Goal: Information Seeking & Learning: Learn about a topic

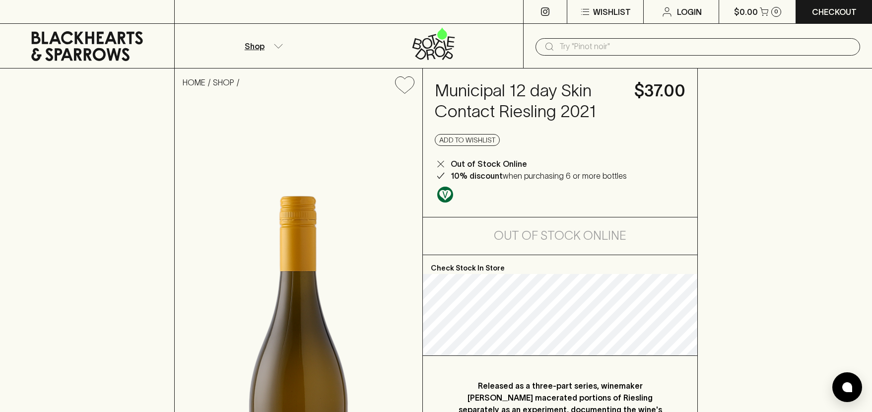
click at [251, 45] on p "Shop" at bounding box center [255, 46] width 20 height 12
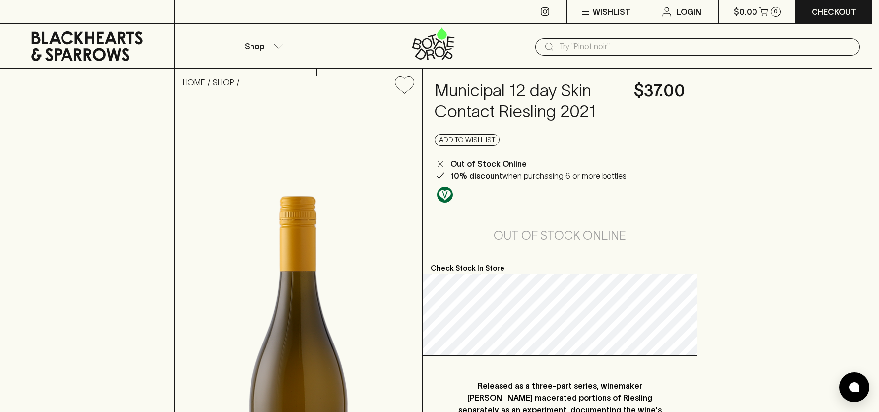
click at [280, 45] on div at bounding box center [439, 206] width 879 height 412
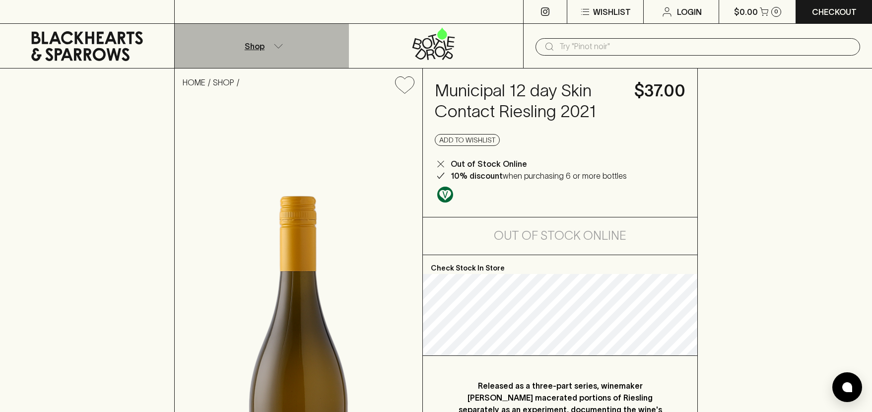
click at [276, 44] on icon "button" at bounding box center [278, 46] width 10 height 5
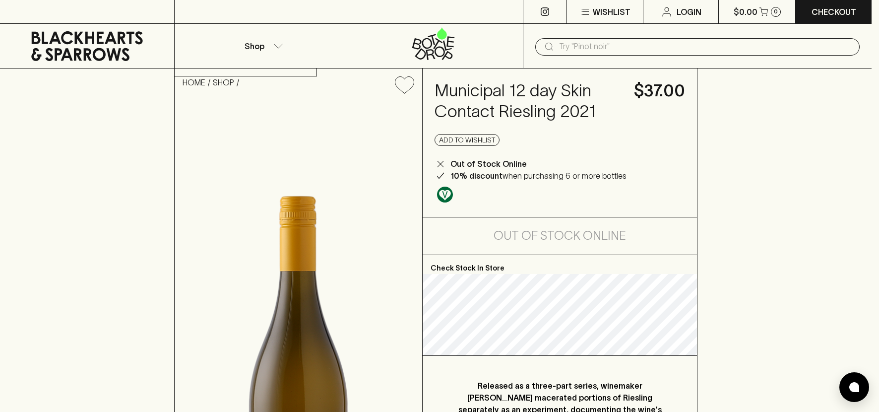
click at [221, 83] on div at bounding box center [439, 206] width 879 height 412
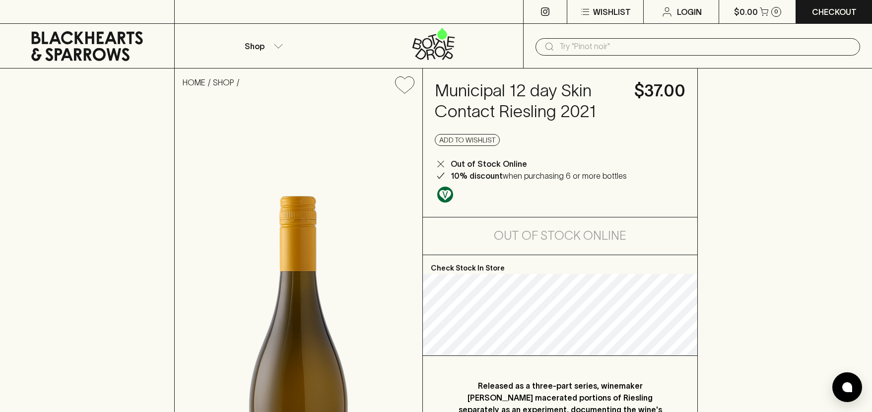
click at [76, 51] on icon at bounding box center [87, 46] width 112 height 30
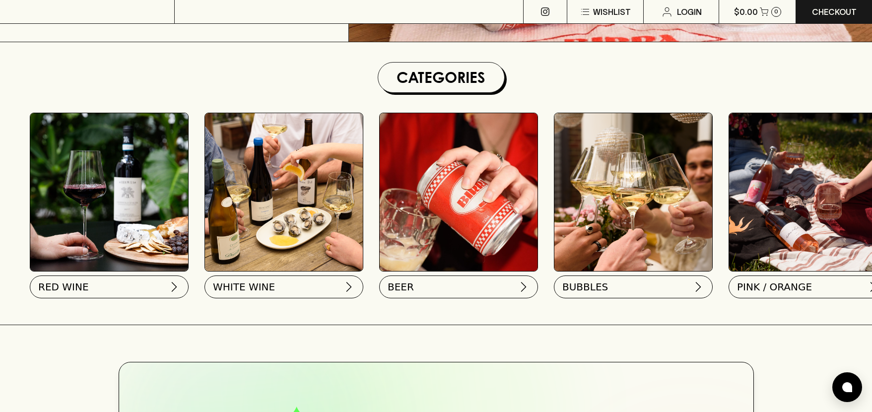
scroll to position [298, 0]
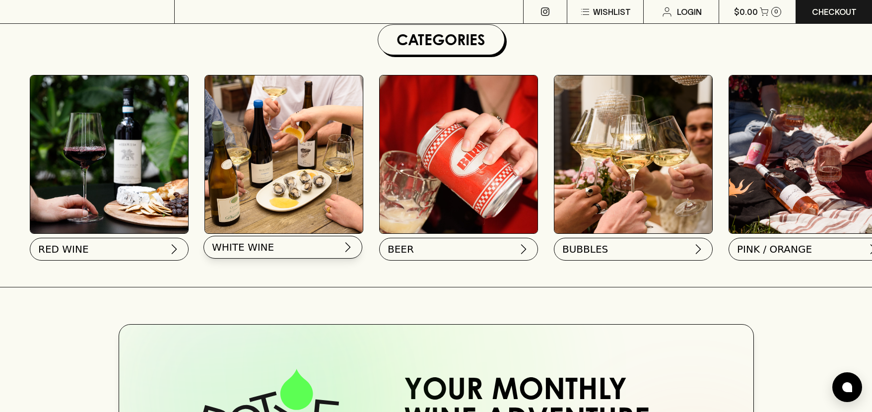
click at [337, 244] on button "WHITE WINE" at bounding box center [282, 247] width 159 height 23
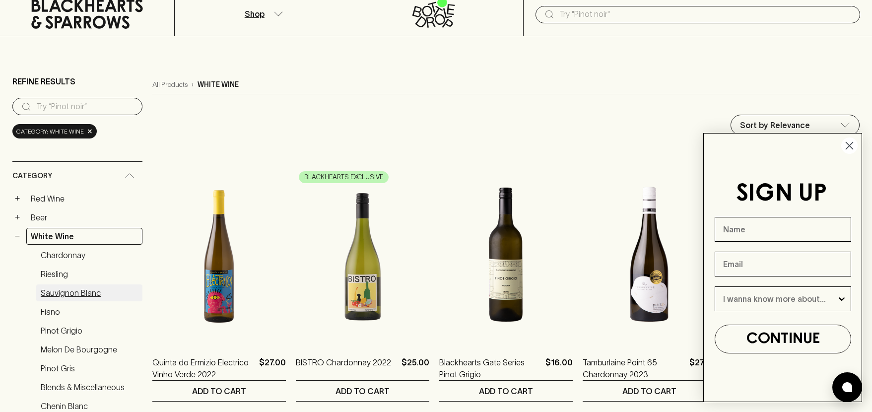
scroll to position [50, 0]
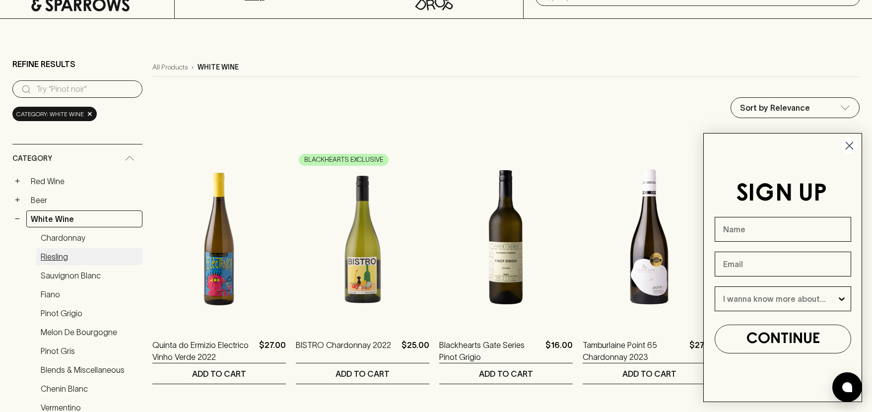
click at [61, 255] on link "Riesling" at bounding box center [89, 256] width 106 height 17
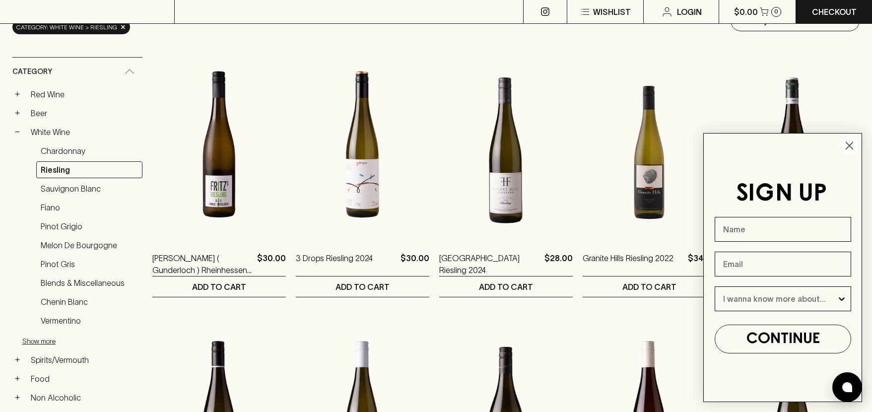
scroll to position [149, 0]
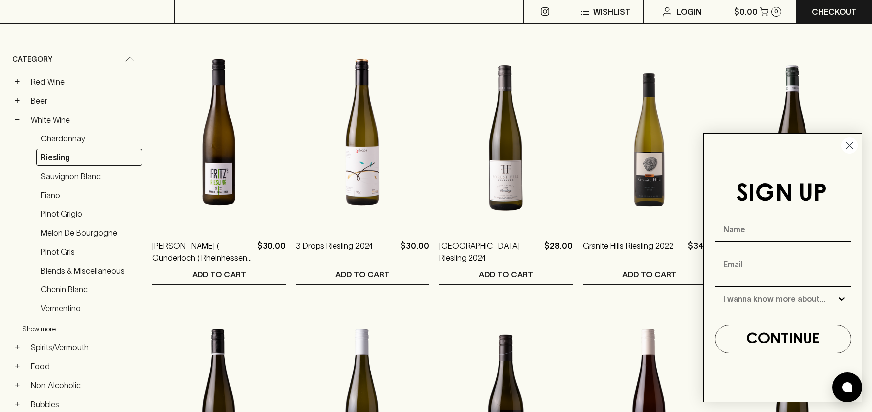
click at [852, 147] on circle "Close dialog" at bounding box center [849, 145] width 16 height 16
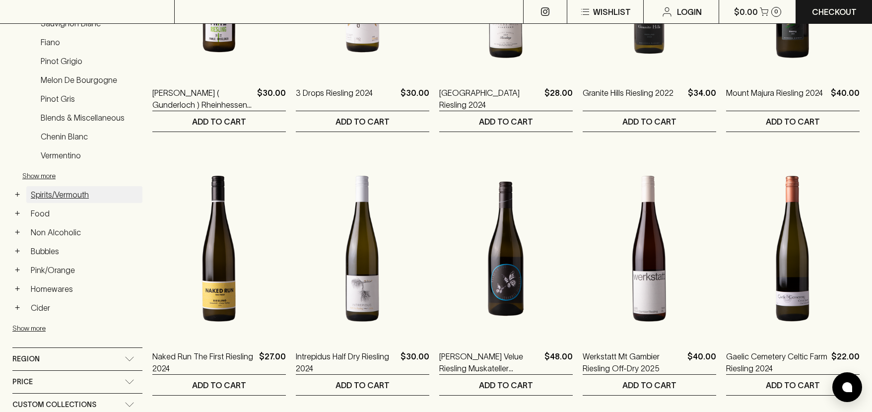
scroll to position [298, 0]
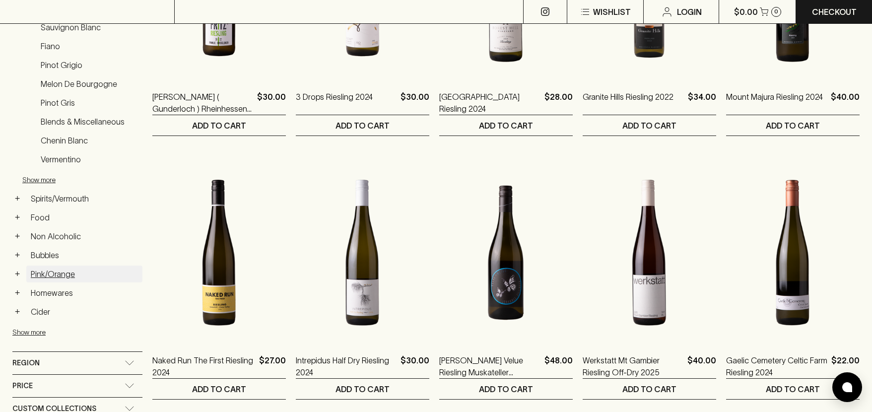
click at [52, 274] on link "Pink/Orange" at bounding box center [84, 273] width 116 height 17
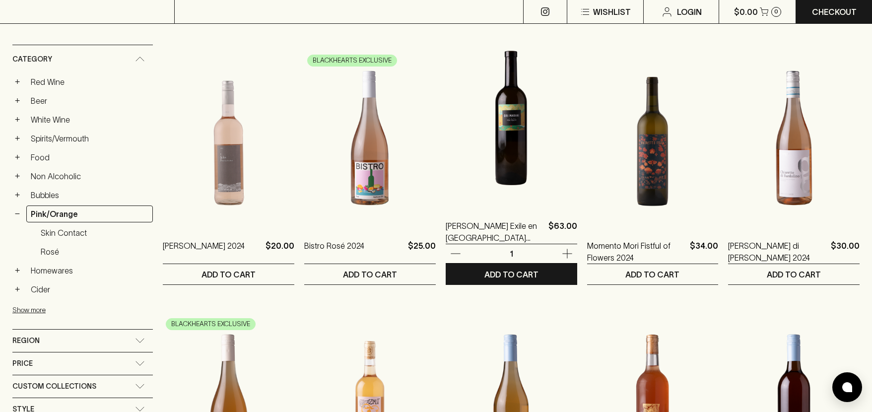
scroll to position [99, 0]
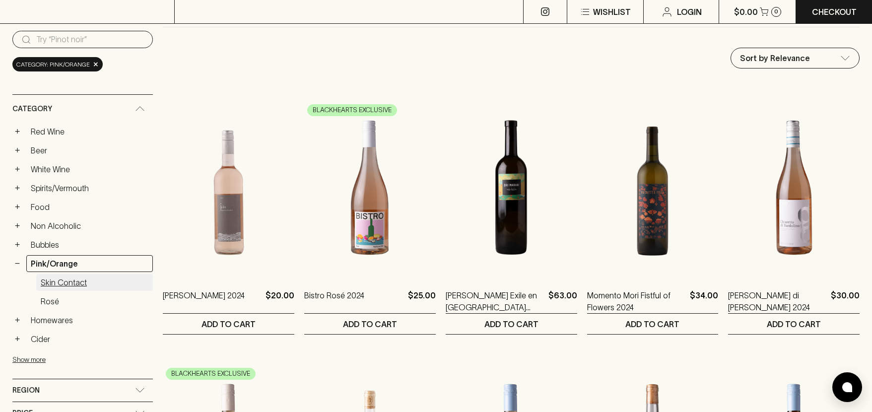
click at [49, 279] on link "Skin Contact" at bounding box center [94, 282] width 117 height 17
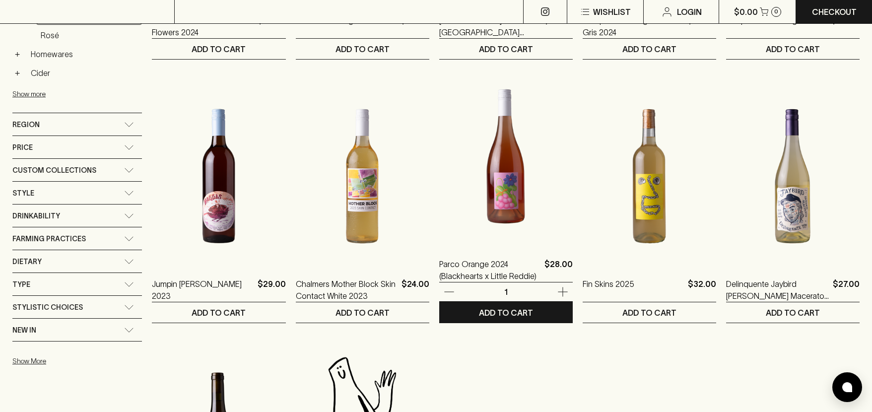
scroll to position [397, 0]
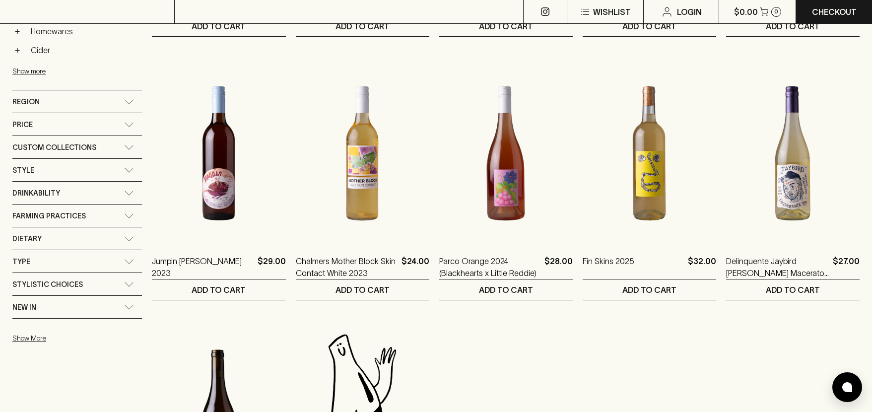
click at [126, 168] on icon at bounding box center [129, 170] width 10 height 5
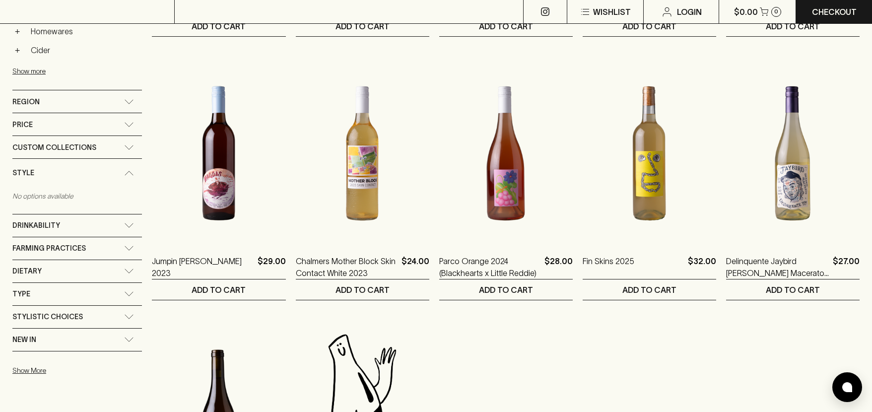
click at [126, 167] on div "Style" at bounding box center [77, 173] width 130 height 28
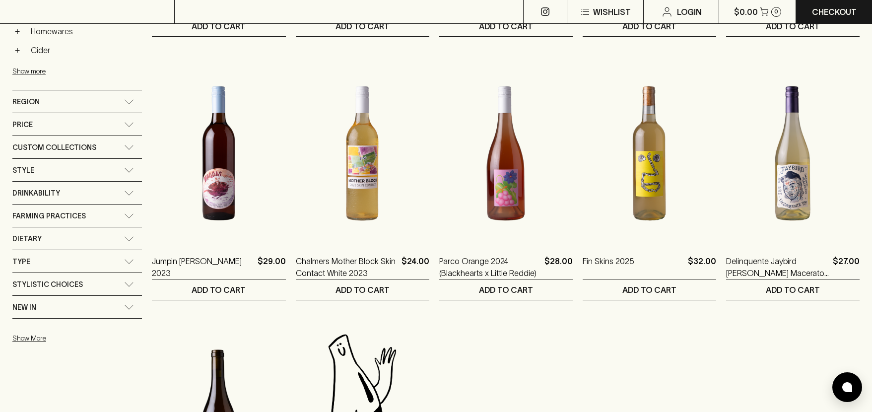
click at [131, 189] on div "Drinkability" at bounding box center [77, 193] width 130 height 22
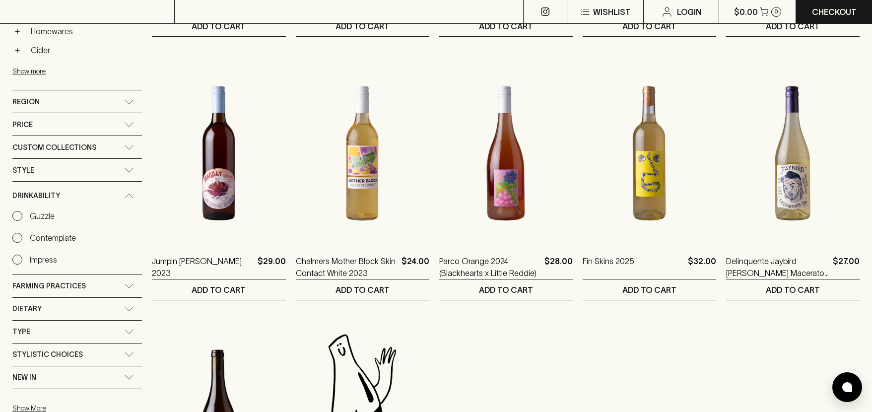
click at [131, 189] on div "Drinkability" at bounding box center [77, 196] width 130 height 28
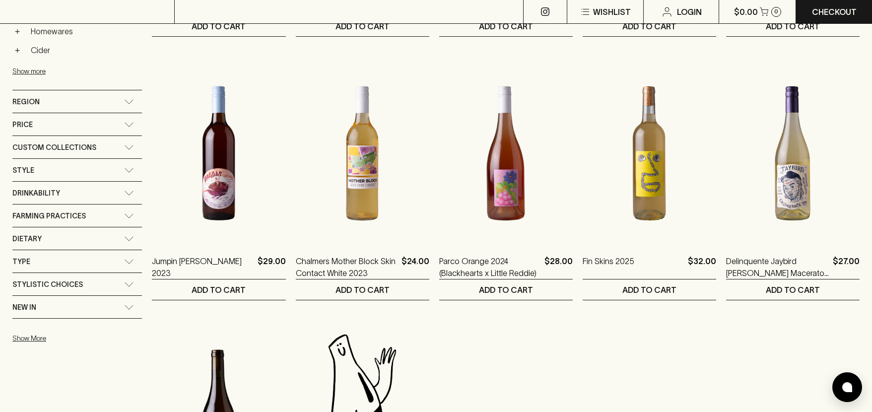
click at [126, 256] on div "Type" at bounding box center [77, 261] width 130 height 22
click at [126, 256] on div "Type" at bounding box center [77, 264] width 130 height 28
click at [128, 276] on div "Stylistic Choices" at bounding box center [77, 284] width 130 height 22
click at [128, 276] on div "Stylistic Choices" at bounding box center [77, 287] width 130 height 28
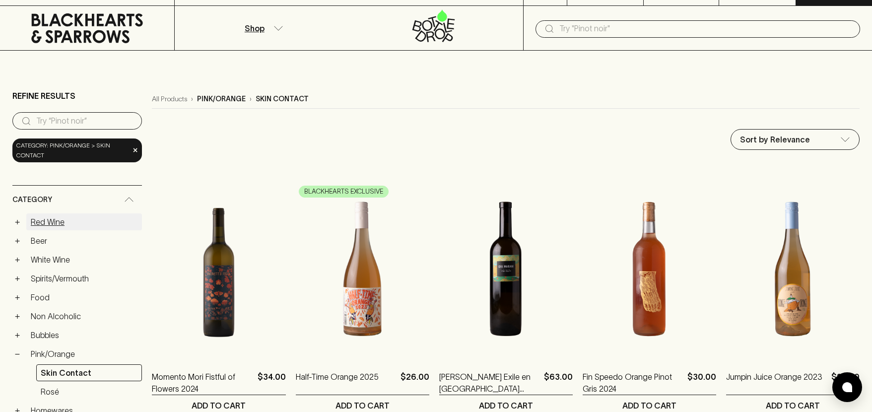
scroll to position [0, 0]
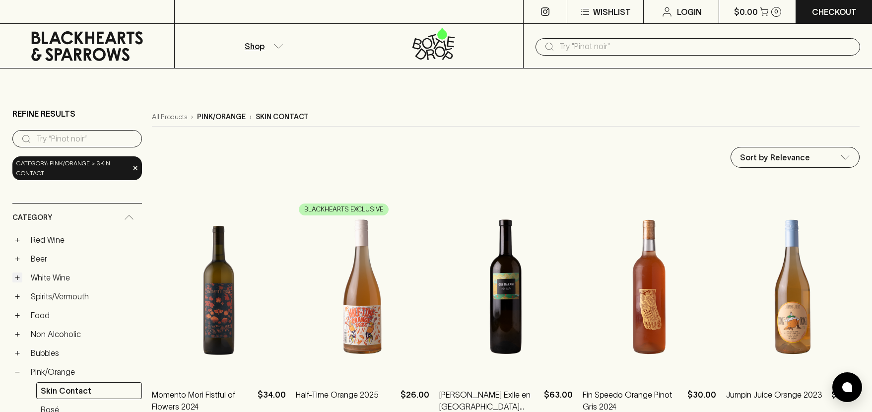
click at [16, 276] on button "+" at bounding box center [17, 277] width 10 height 10
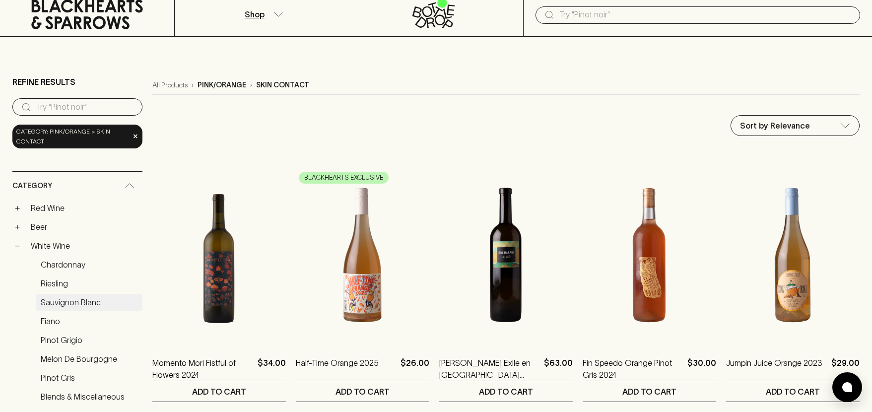
scroll to position [50, 0]
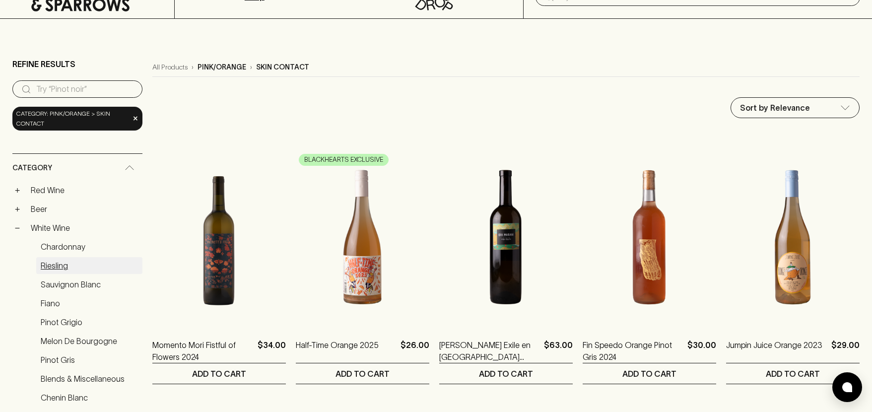
click at [49, 271] on link "Riesling" at bounding box center [89, 265] width 106 height 17
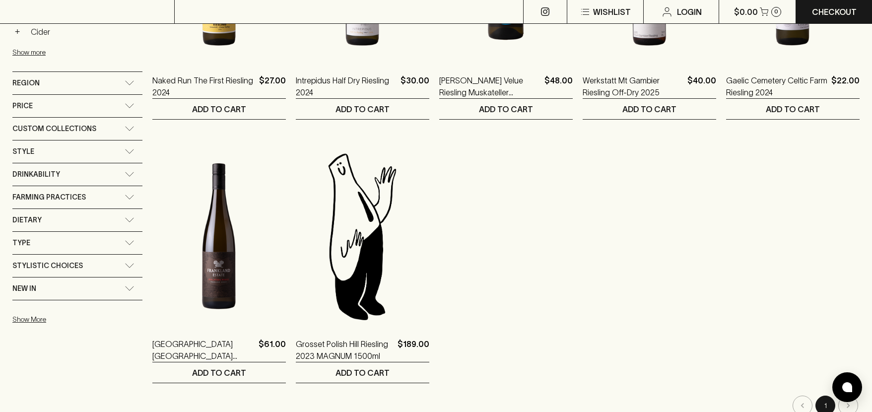
scroll to position [595, 0]
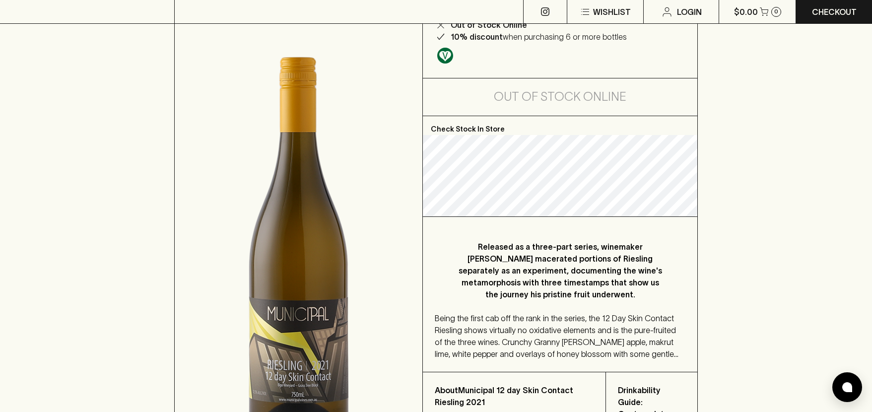
scroll to position [198, 0]
